Goal: Information Seeking & Learning: Find specific fact

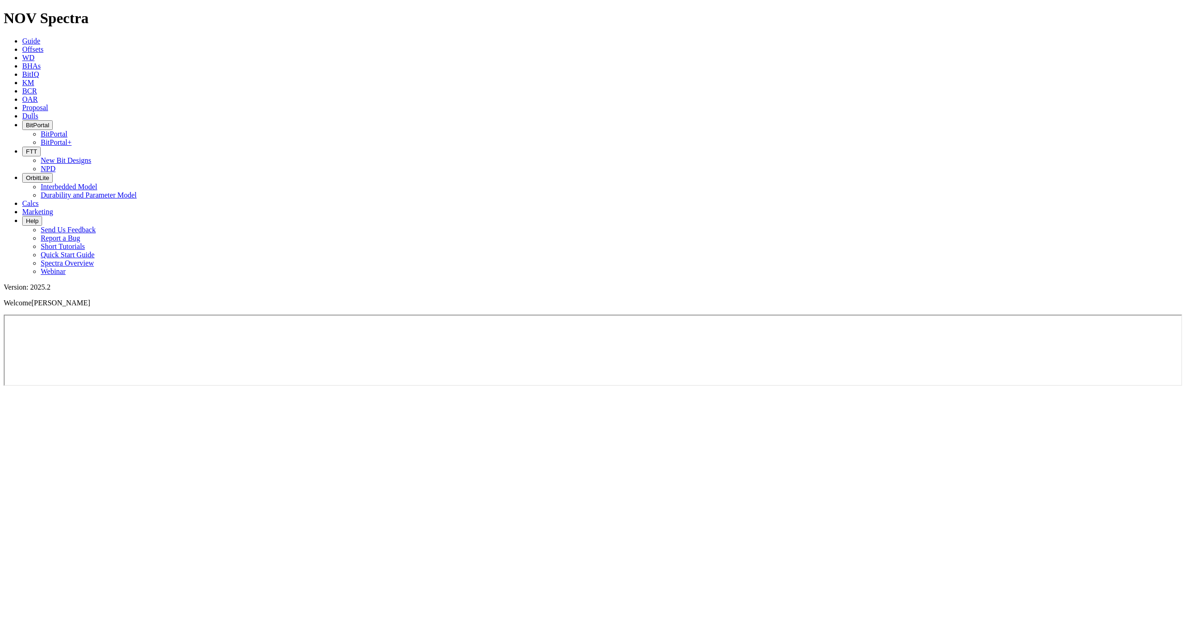
click at [22, 45] on icon at bounding box center [22, 49] width 0 height 8
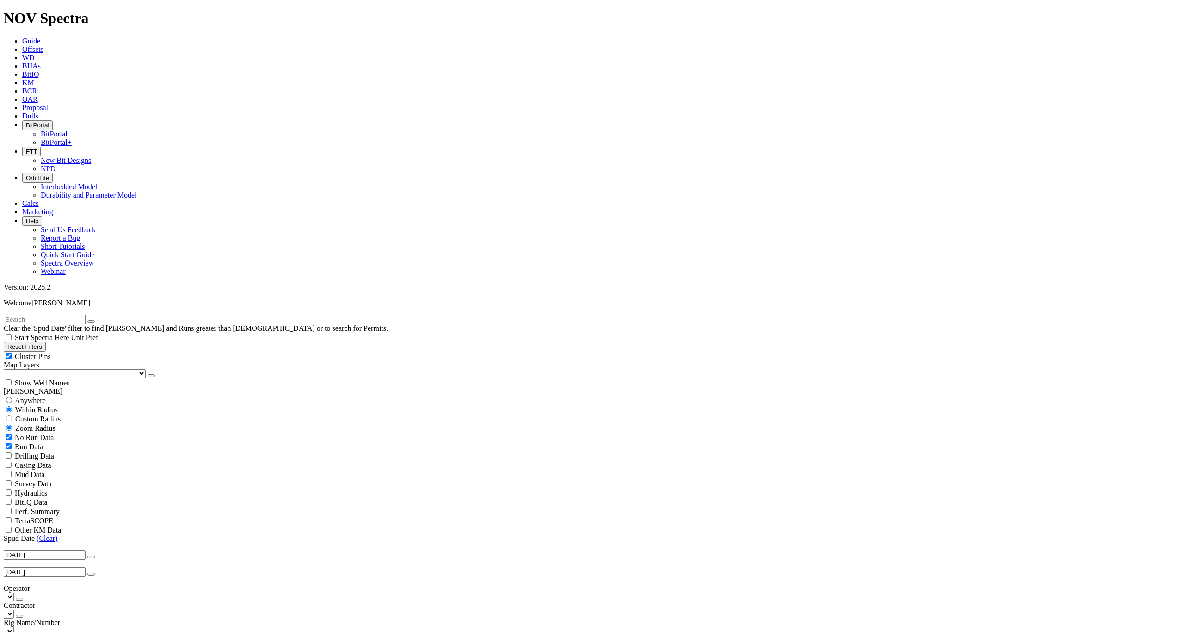
click at [35, 315] on input "text" at bounding box center [45, 320] width 82 height 10
click at [97, 320] on button "submit" at bounding box center [100, 321] width 7 height 3
click at [104, 320] on button "submit" at bounding box center [100, 321] width 7 height 3
click at [51, 315] on input "A314159" at bounding box center [45, 320] width 82 height 10
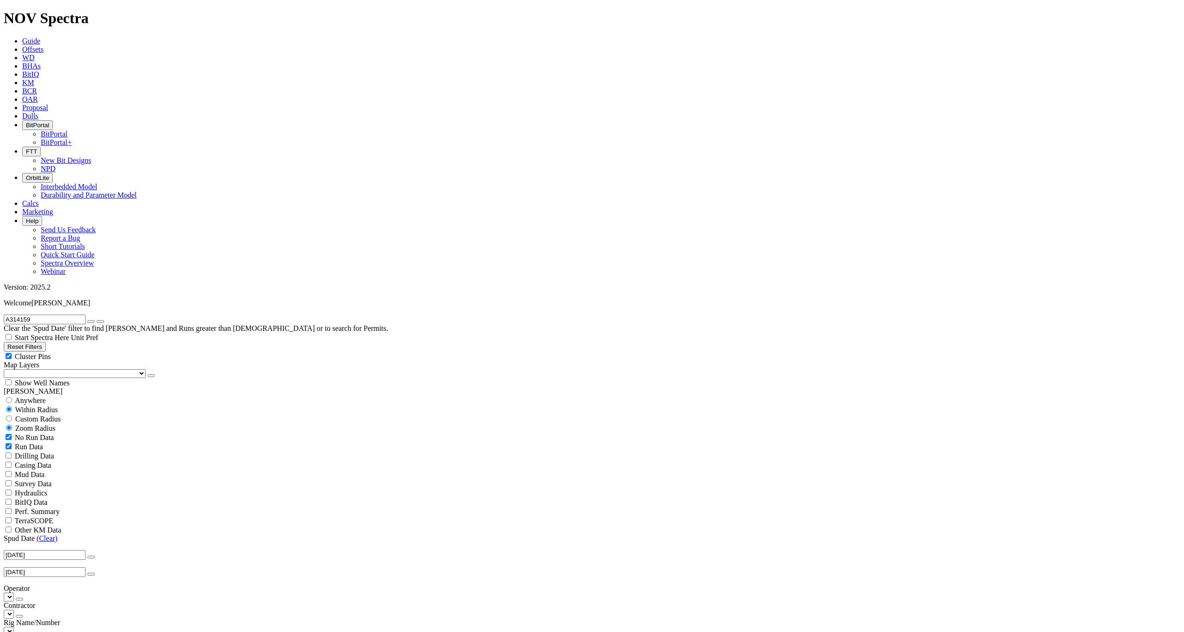
click at [51, 315] on input "A314159" at bounding box center [45, 320] width 82 height 10
click at [97, 320] on button "submit" at bounding box center [100, 321] width 7 height 3
click at [47, 315] on input "A318532" at bounding box center [45, 320] width 82 height 10
click at [50, 315] on input "A318532" at bounding box center [45, 320] width 82 height 10
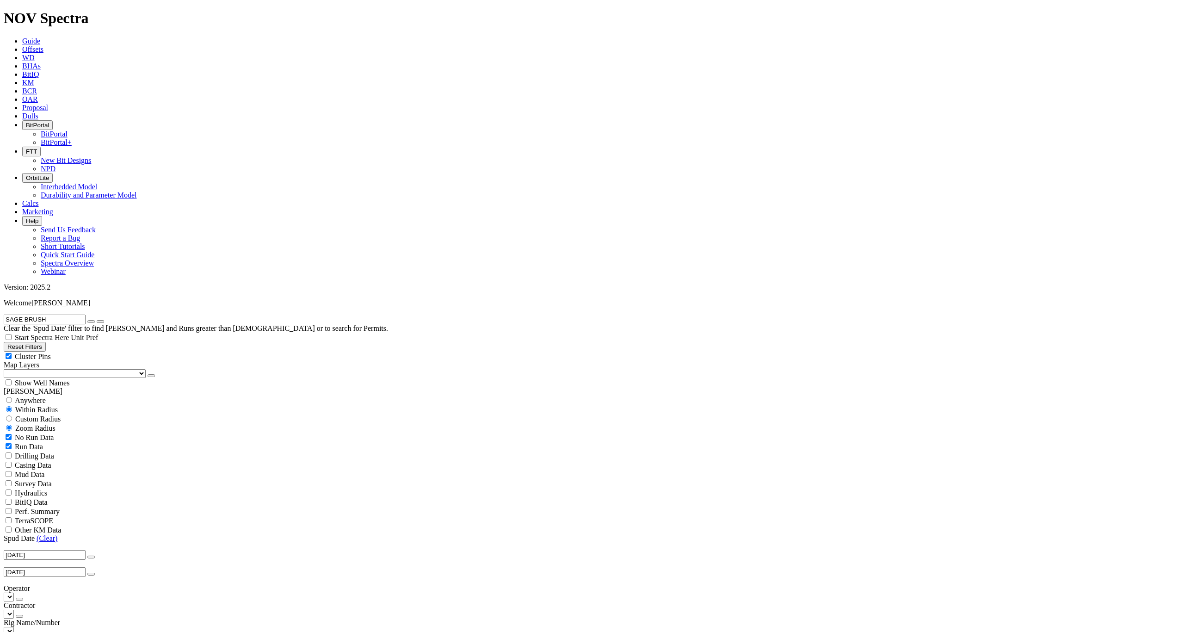
type input "SAGE BRUSH"
click at [97, 320] on button "submit" at bounding box center [100, 321] width 7 height 3
click at [46, 396] on span "Anywhere" at bounding box center [30, 400] width 31 height 8
radio input "true"
radio input "false"
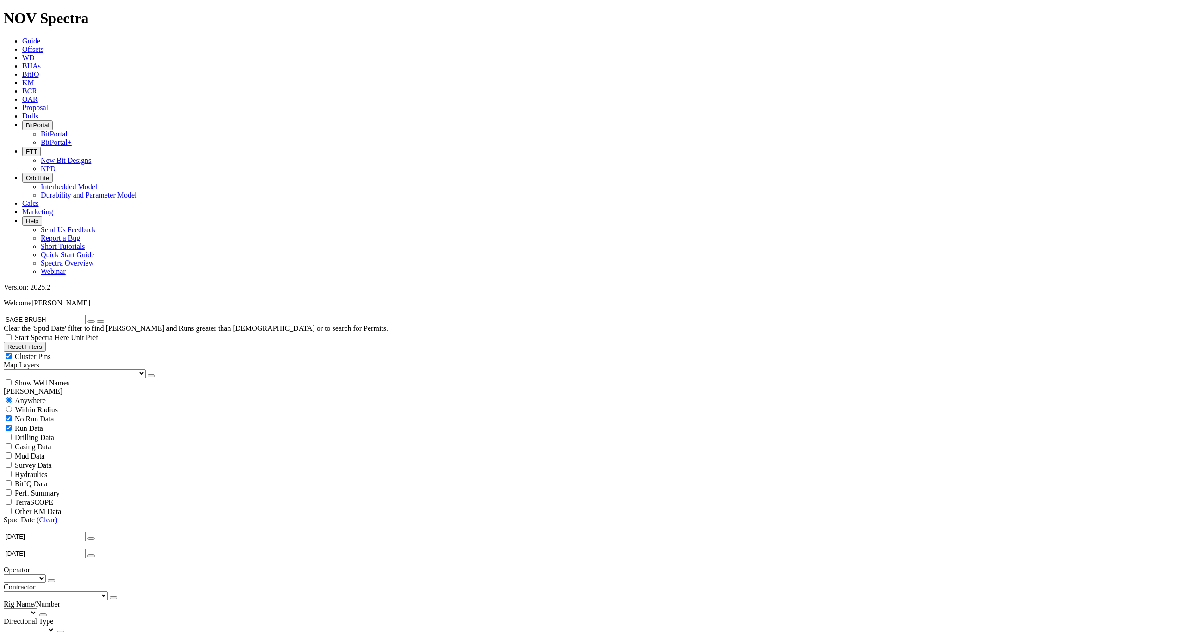
click at [61, 315] on input "SAGE BRUSH" at bounding box center [45, 320] width 82 height 10
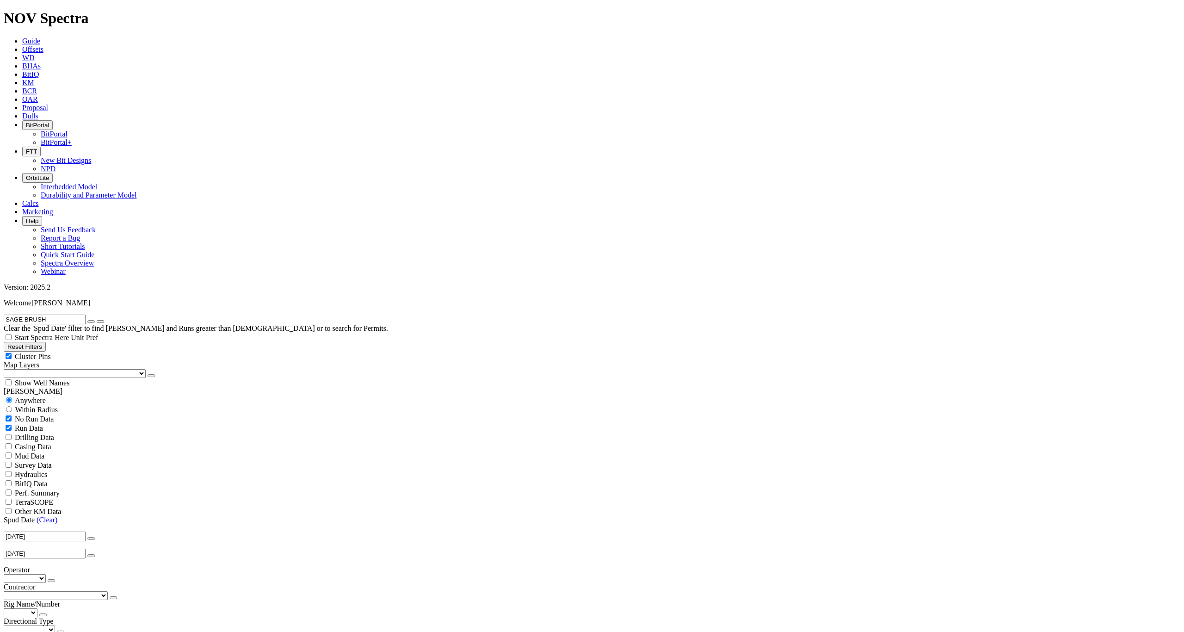
click at [61, 315] on input "SAGE BRUSH" at bounding box center [45, 320] width 82 height 10
click at [58, 315] on input "SAGE BRUSH" at bounding box center [45, 320] width 82 height 10
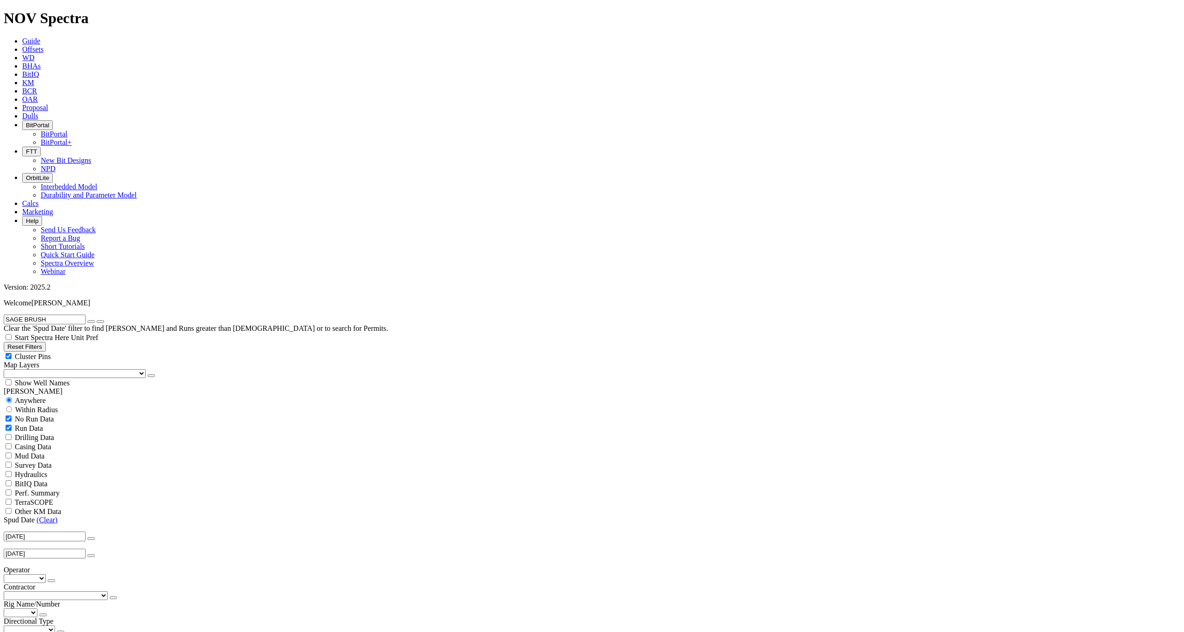
click at [58, 315] on input "SAGE BRUSH" at bounding box center [45, 320] width 82 height 10
click at [97, 320] on button "submit" at bounding box center [100, 321] width 7 height 3
click at [67, 315] on input "A320540" at bounding box center [45, 320] width 82 height 10
click at [65, 315] on input "A320540" at bounding box center [45, 320] width 82 height 10
click at [97, 320] on button "submit" at bounding box center [100, 321] width 7 height 3
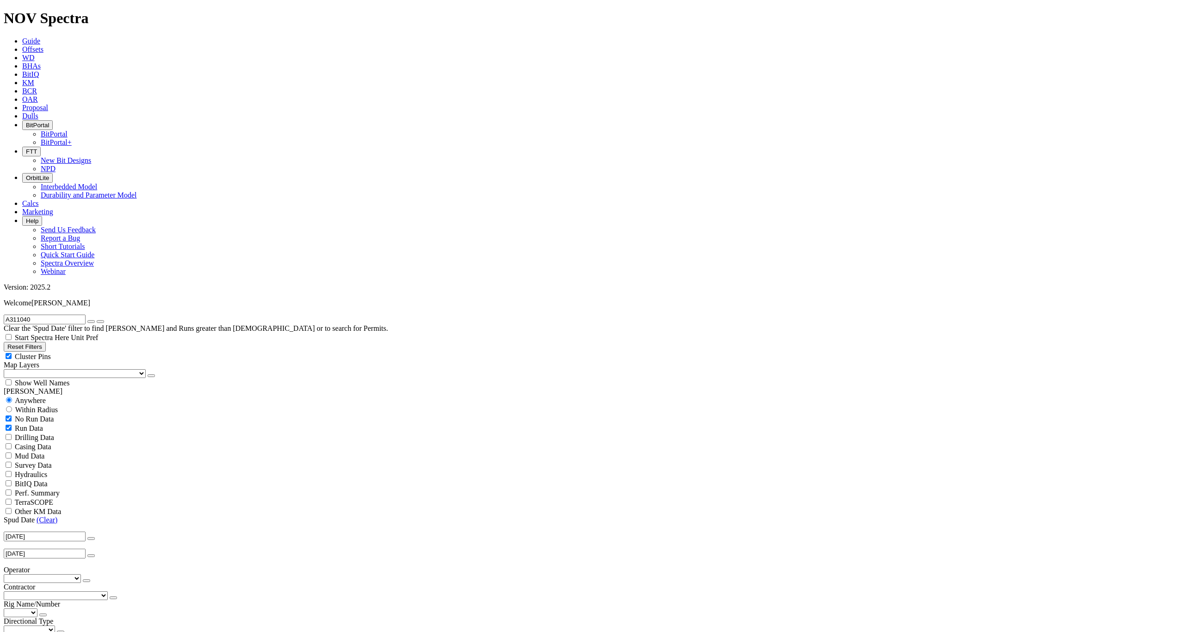
click at [61, 315] on input "A311040" at bounding box center [45, 320] width 82 height 10
click at [97, 320] on button "submit" at bounding box center [100, 321] width 7 height 3
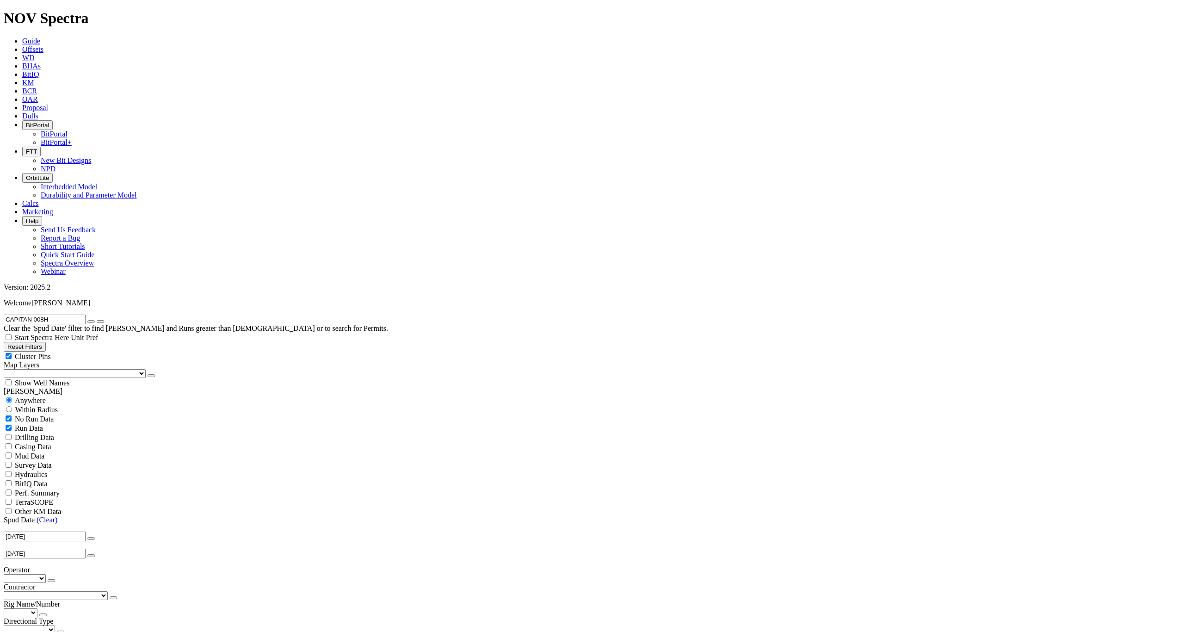
click at [69, 315] on input "CAPITAN 008H" at bounding box center [45, 320] width 82 height 10
click at [97, 320] on button "submit" at bounding box center [100, 321] width 7 height 3
drag, startPoint x: 70, startPoint y: 42, endPoint x: 0, endPoint y: 41, distance: 69.9
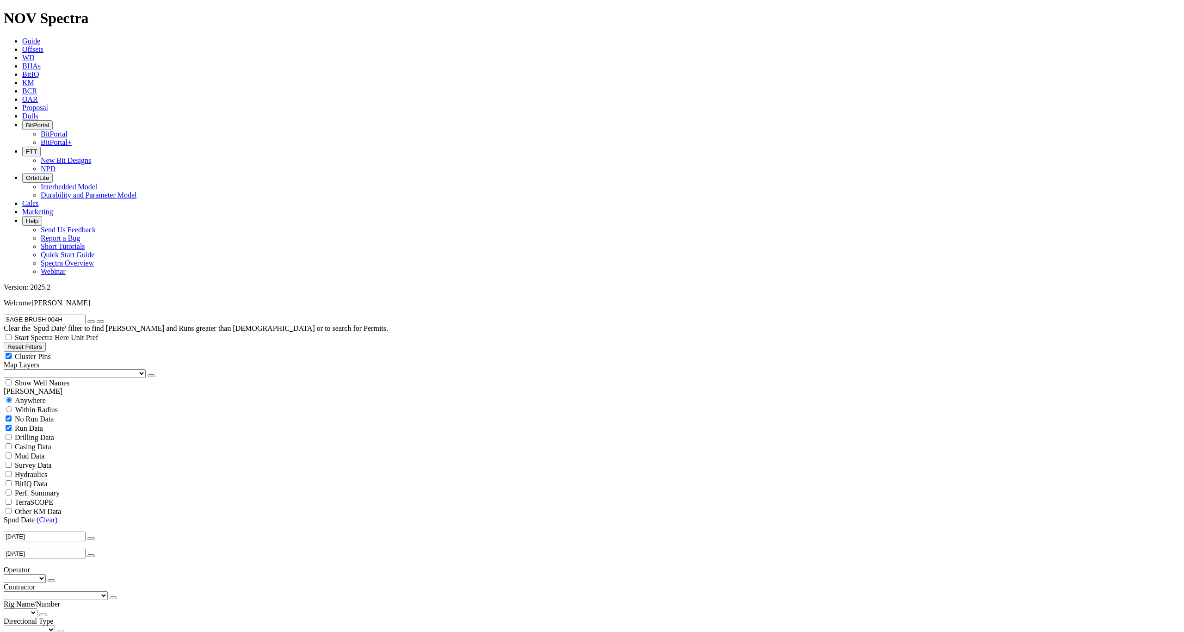
click at [4, 315] on form "SAGE BRUSH 004H" at bounding box center [592, 320] width 1177 height 10
click at [43, 315] on input "SAGE BRUSH 004H" at bounding box center [45, 320] width 82 height 10
click at [97, 320] on button "submit" at bounding box center [100, 321] width 7 height 3
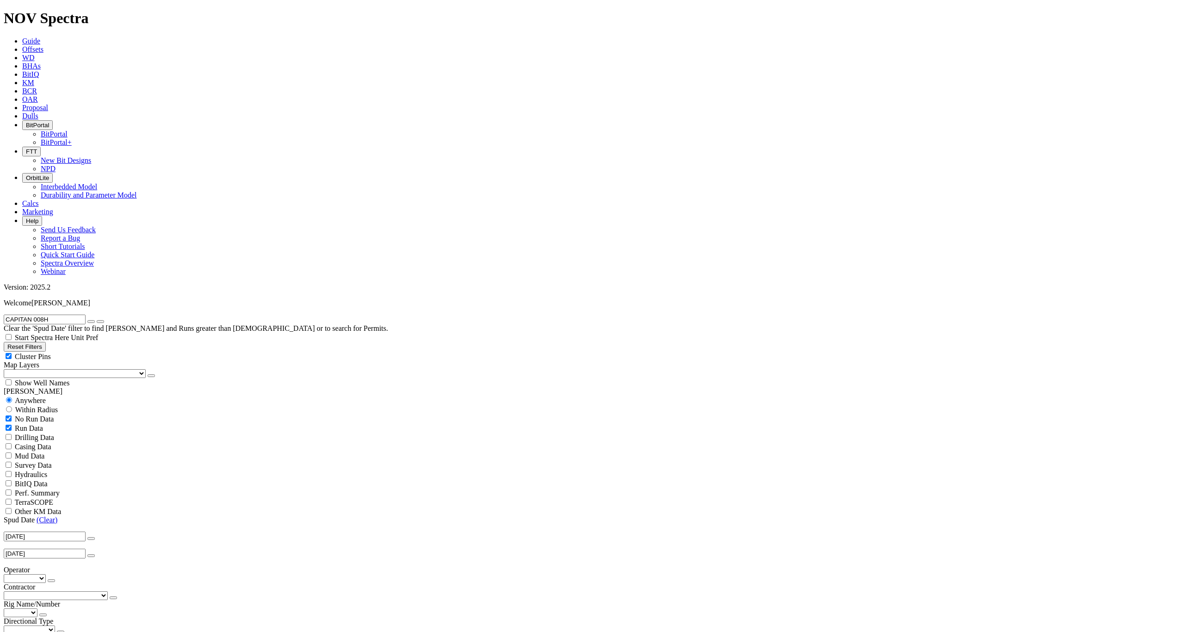
click at [56, 315] on input "CAPITAN 008H" at bounding box center [45, 320] width 82 height 10
click at [97, 320] on button "submit" at bounding box center [100, 321] width 7 height 3
click at [41, 315] on input "CAPITAN 023H" at bounding box center [45, 320] width 82 height 10
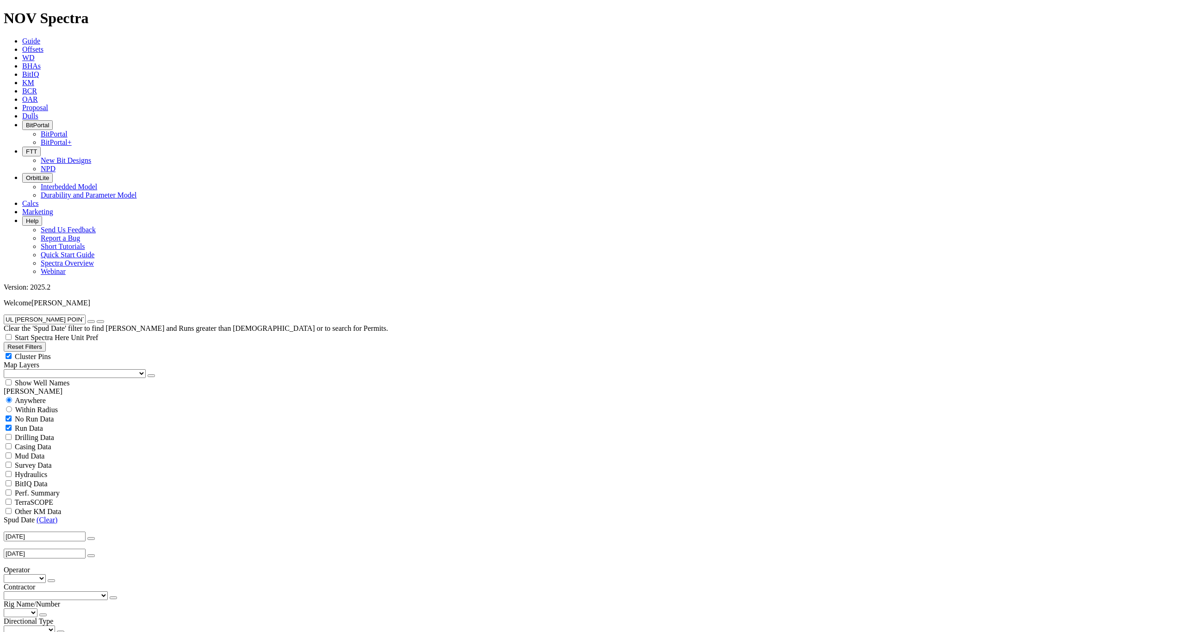
type input "UL [PERSON_NAME] POINT"
click at [97, 320] on button "submit" at bounding box center [100, 321] width 7 height 3
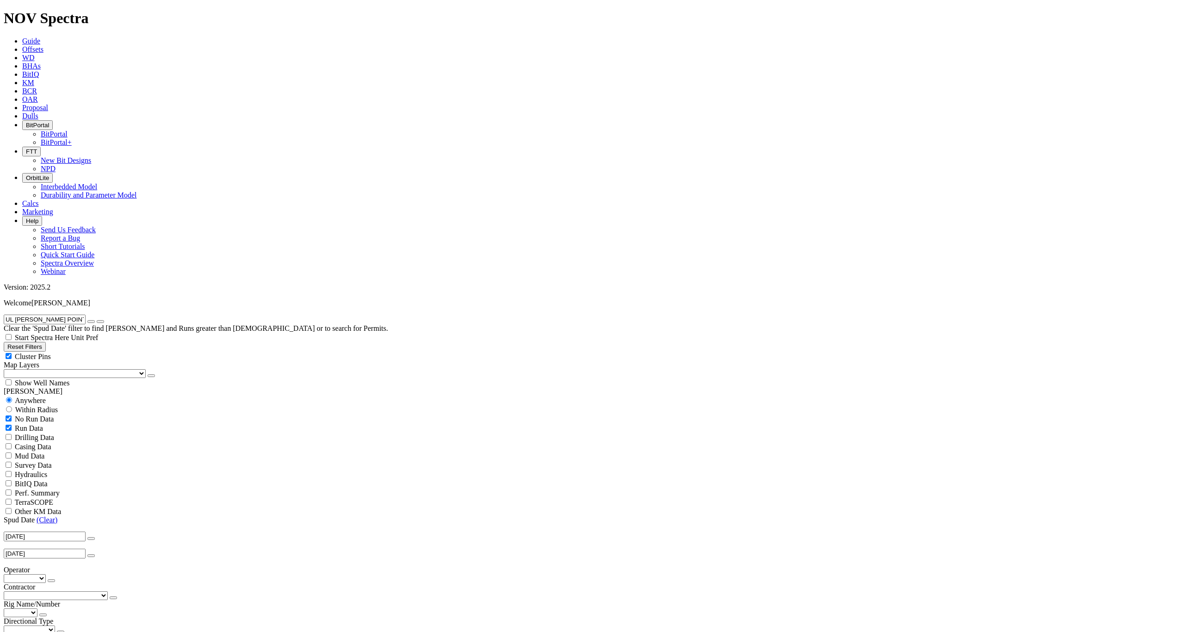
copy span "42103376560000"
